Goal: Check status: Check status

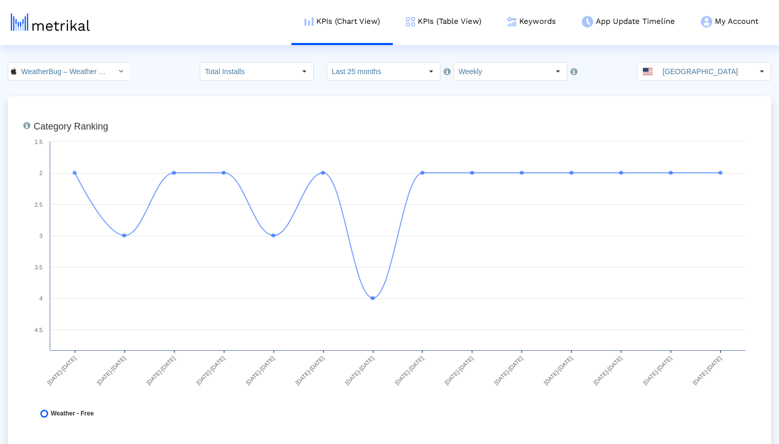
click at [58, 25] on img at bounding box center [50, 22] width 79 height 18
click at [274, 69] on input "Total Installs" at bounding box center [247, 72] width 95 height 18
click at [96, 72] on input "WeatherBug – Weather Forecast < 281940292 >" at bounding box center [63, 72] width 93 height 18
click at [84, 103] on div "Weather Radar by WeatherBug <[DOMAIN_NAME]>" at bounding box center [63, 107] width 100 height 10
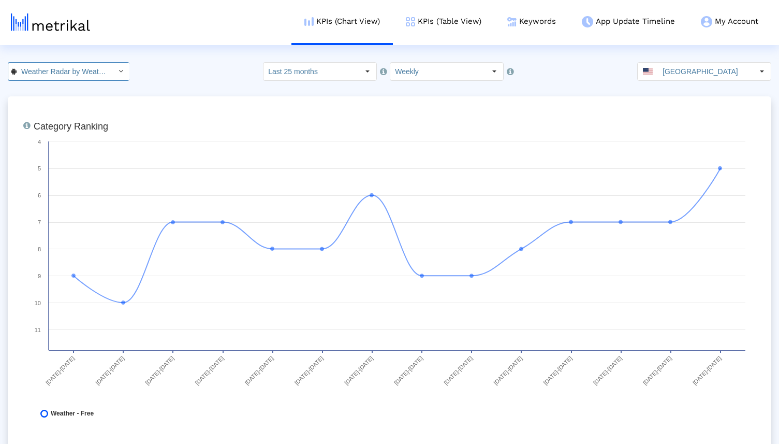
scroll to position [0, 93]
click at [194, 63] on div "Weather Radar by WeatherBug < [DOMAIN_NAME] > Pull down to refresh... Release t…" at bounding box center [389, 71] width 779 height 19
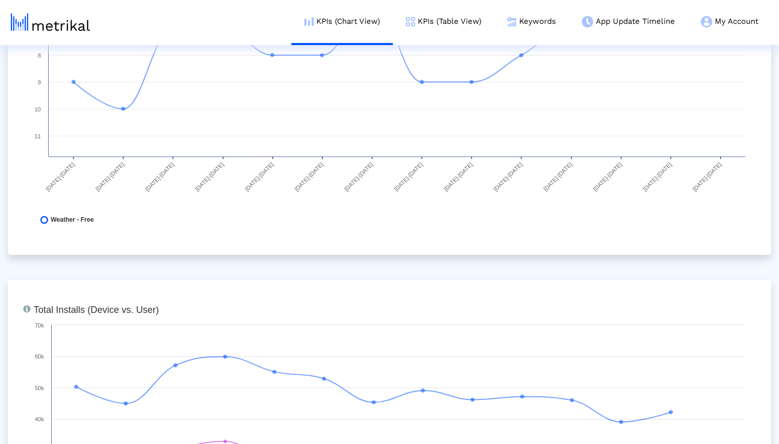
scroll to position [0, 0]
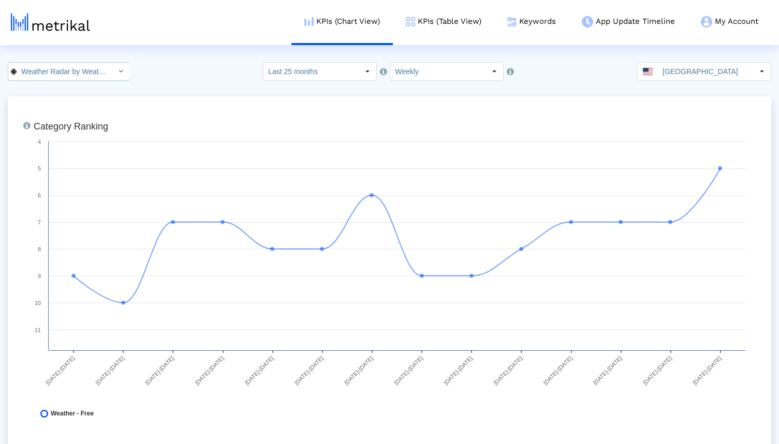
click at [80, 78] on input "Weather Radar by WeatherBug < [DOMAIN_NAME] >" at bounding box center [63, 72] width 93 height 18
click at [88, 90] on div "WeatherBug – Weather Forecast <281940292>" at bounding box center [63, 90] width 100 height 10
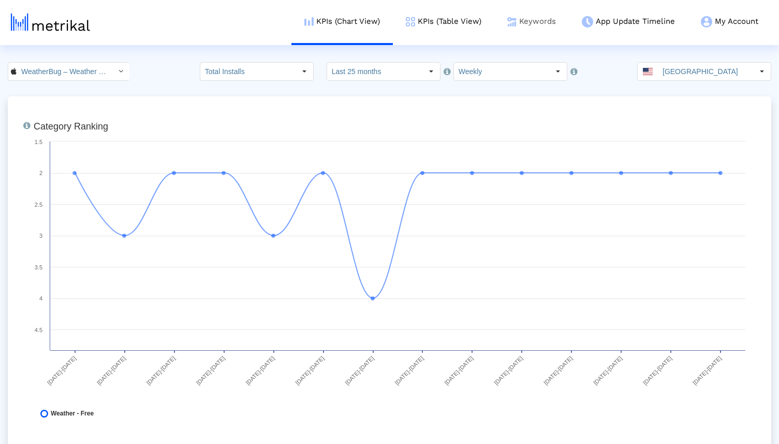
scroll to position [0, 78]
